Goal: Task Accomplishment & Management: Manage account settings

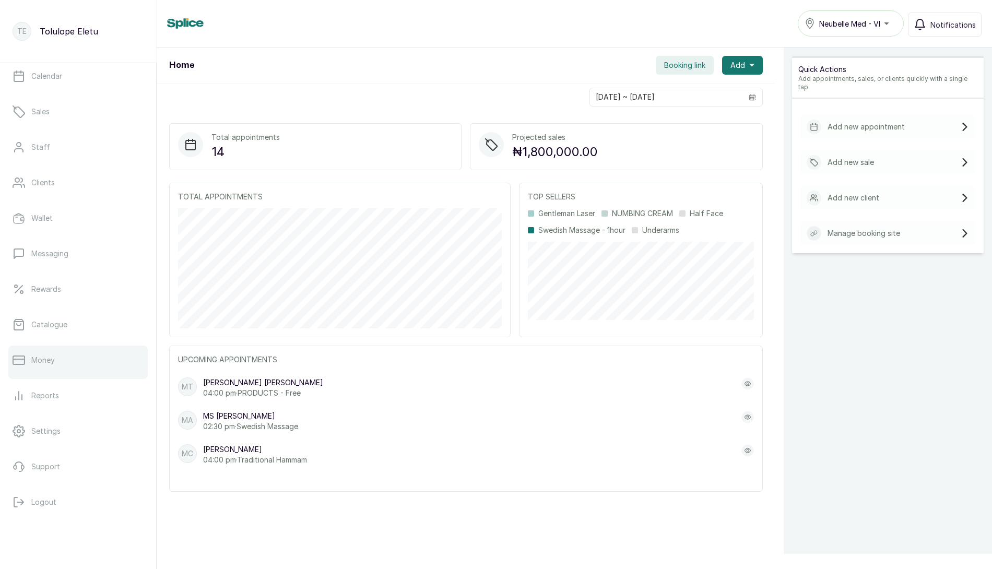
scroll to position [48, 0]
click at [50, 421] on p "Settings" at bounding box center [45, 426] width 29 height 10
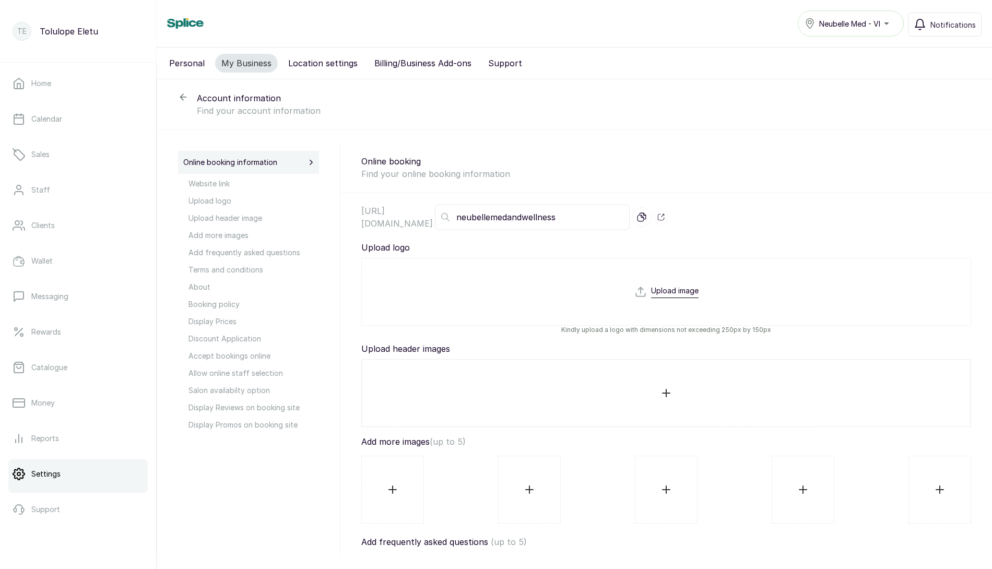
select select "percentage"
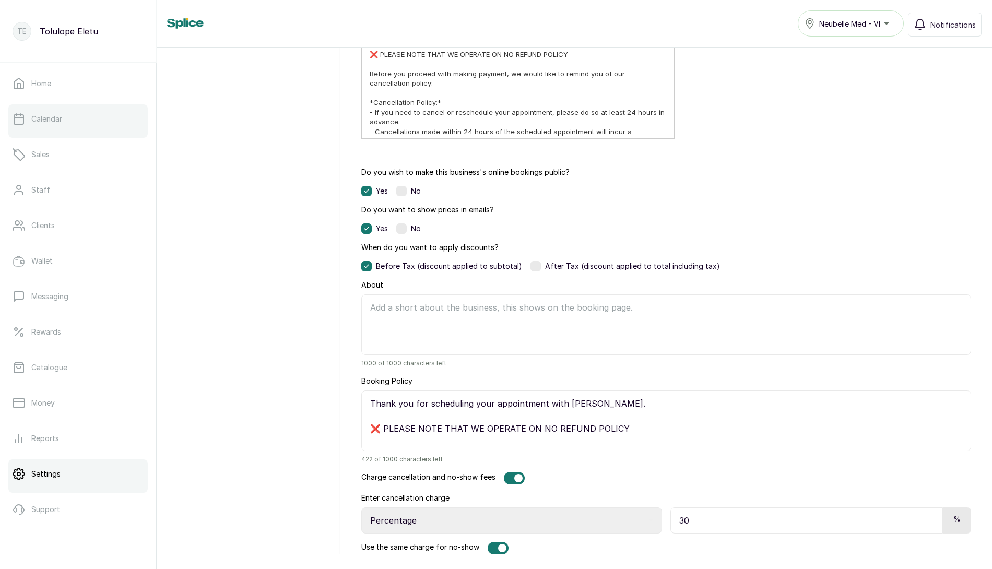
click at [62, 126] on link "Calendar" at bounding box center [77, 118] width 139 height 29
